Goal: Transaction & Acquisition: Book appointment/travel/reservation

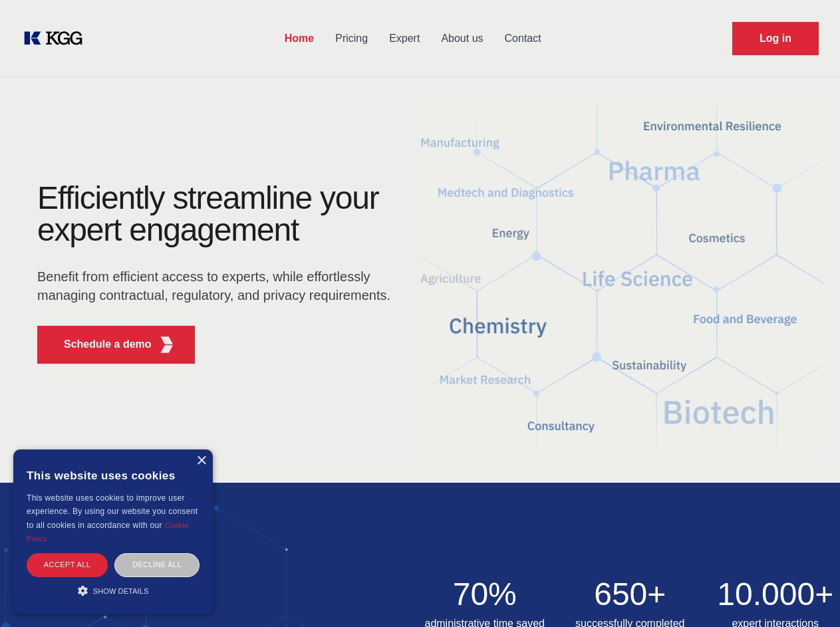
click at [419, 313] on div "Efficiently streamline your expert engagement Benefit from efficient access to …" at bounding box center [218, 278] width 404 height 192
click at [100, 344] on p "Schedule a demo" at bounding box center [108, 344] width 88 height 16
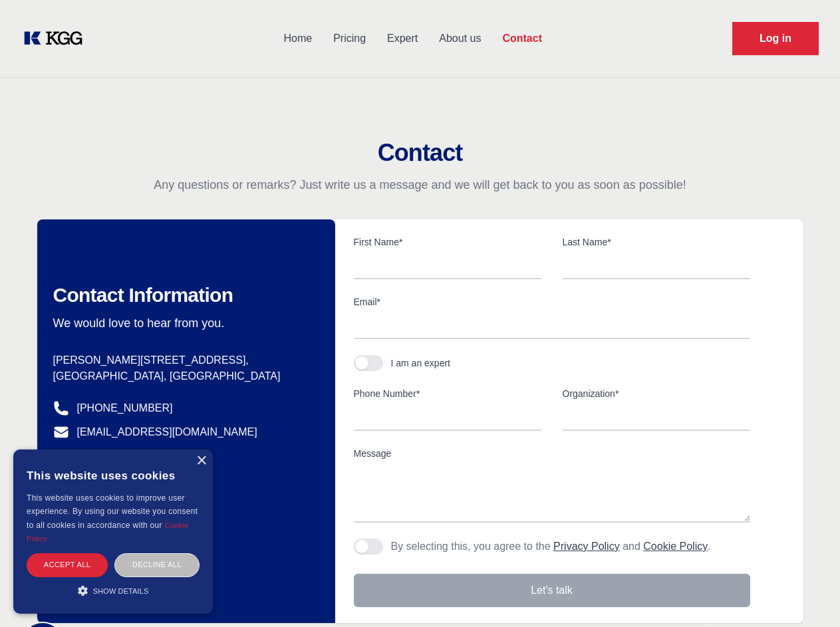
click at [201, 461] on div "× This website uses cookies This website uses cookies to improve user experienc…" at bounding box center [112, 531] width 199 height 164
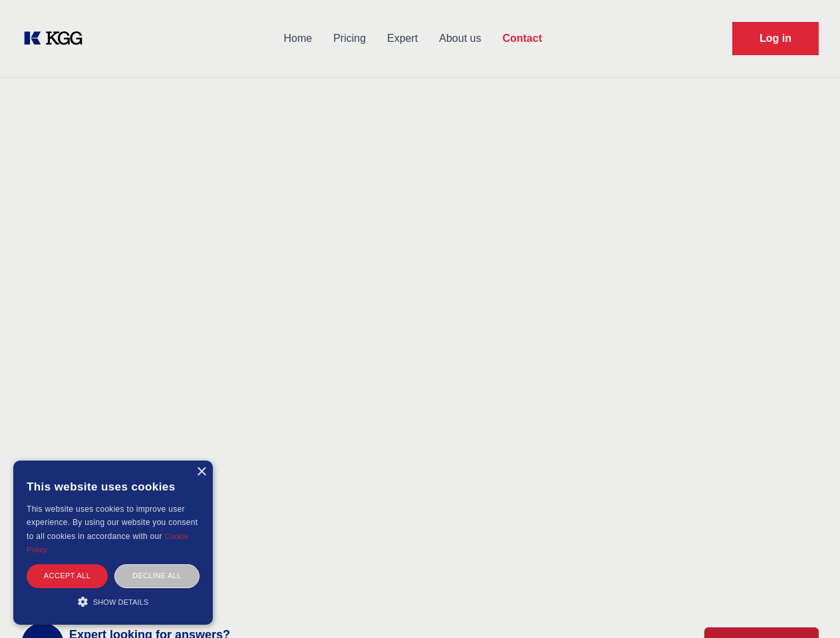
click at [67, 564] on div "Accept all" at bounding box center [67, 575] width 81 height 23
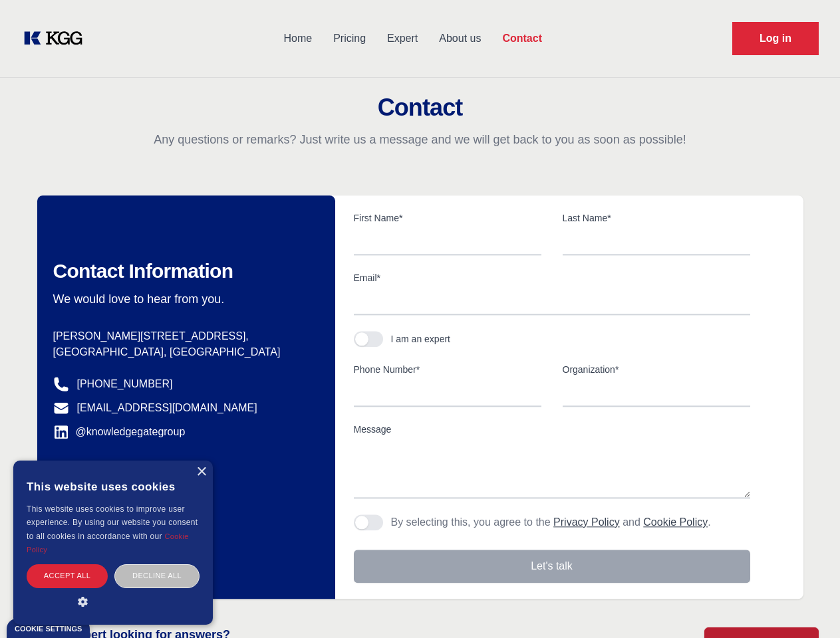
click at [157, 564] on div "Decline all" at bounding box center [156, 575] width 85 height 23
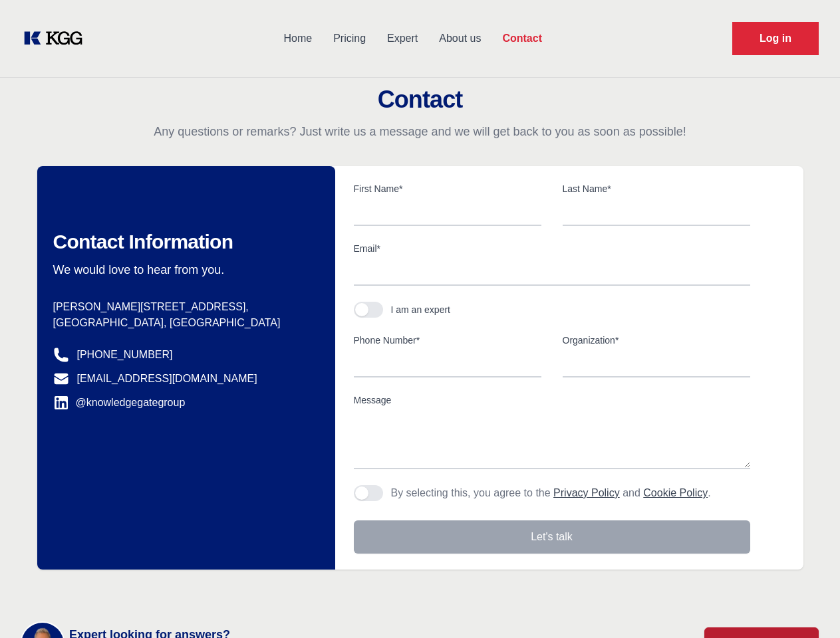
click at [113, 590] on main "Contact Any questions or remarks? Just write us a message and we will get back …" at bounding box center [420, 346] width 840 height 692
